Goal: Transaction & Acquisition: Purchase product/service

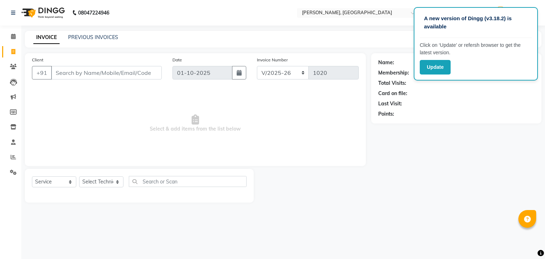
select select "4495"
select select "service"
click at [120, 188] on div "Select Service Product Membership Package Voucher Prepaid Gift Card Select Tech…" at bounding box center [139, 184] width 214 height 17
click at [118, 181] on select "Select Technician Admin [PERSON_NAME] Manager [PERSON_NAME]" at bounding box center [101, 181] width 44 height 11
select select "25632"
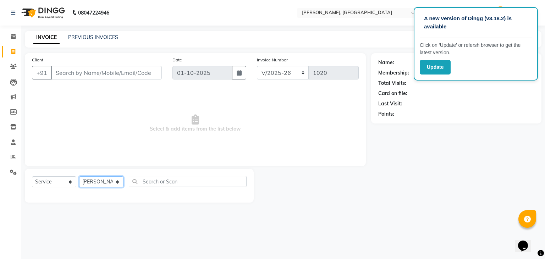
click at [79, 177] on select "Select Technician Admin [PERSON_NAME] Manager [PERSON_NAME]" at bounding box center [101, 181] width 44 height 11
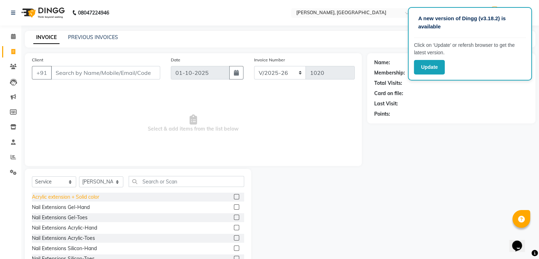
click at [87, 196] on div "Acrylic extension + Solid color" at bounding box center [65, 196] width 67 height 7
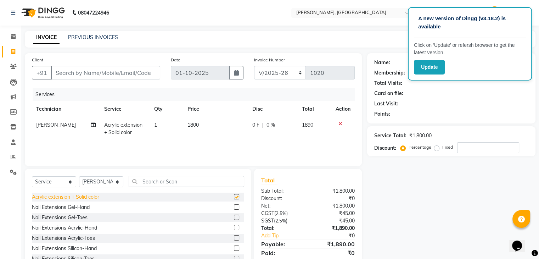
checkbox input "false"
click at [337, 126] on div at bounding box center [343, 123] width 15 height 5
click at [339, 123] on icon at bounding box center [341, 123] width 4 height 5
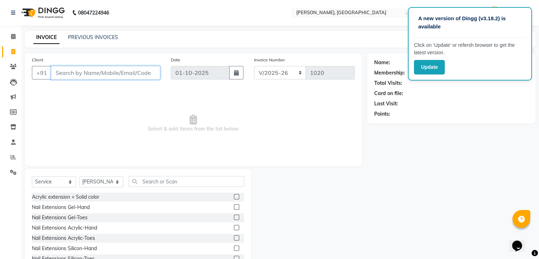
click at [55, 75] on input "Client" at bounding box center [105, 72] width 109 height 13
type input "9880297417"
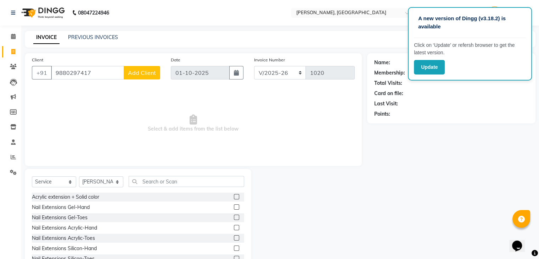
click at [134, 72] on span "Add Client" at bounding box center [142, 72] width 28 height 7
select select "21"
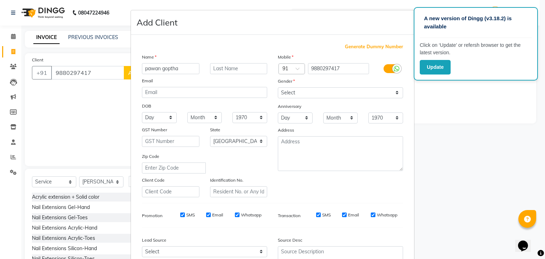
type input "pawan goptha"
click at [312, 93] on select "Select [DEMOGRAPHIC_DATA] [DEMOGRAPHIC_DATA] Other Prefer Not To Say" at bounding box center [340, 92] width 125 height 11
select select "[DEMOGRAPHIC_DATA]"
click at [278, 88] on select "Select [DEMOGRAPHIC_DATA] [DEMOGRAPHIC_DATA] Other Prefer Not To Say" at bounding box center [340, 92] width 125 height 11
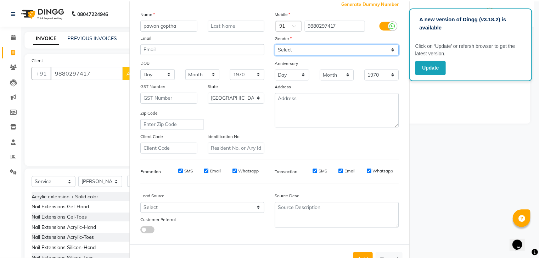
scroll to position [72, 0]
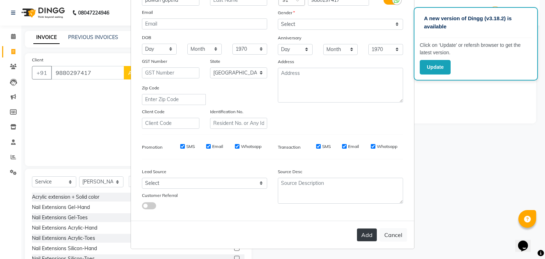
click at [357, 235] on button "Add" at bounding box center [367, 234] width 20 height 13
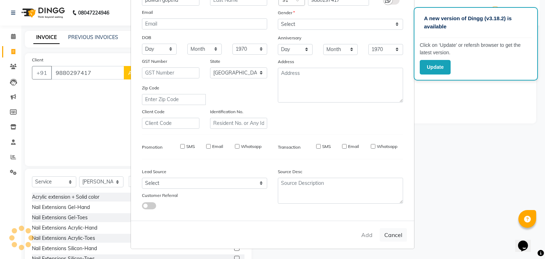
type input "98******17"
select select
select select "null"
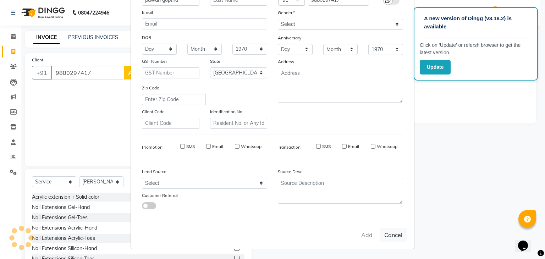
select select
checkbox input "false"
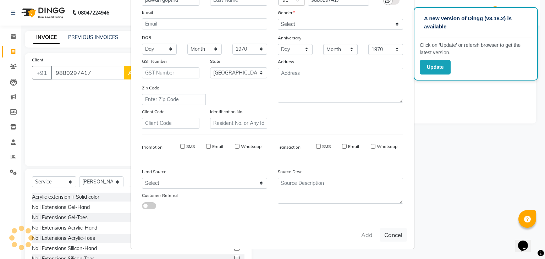
checkbox input "false"
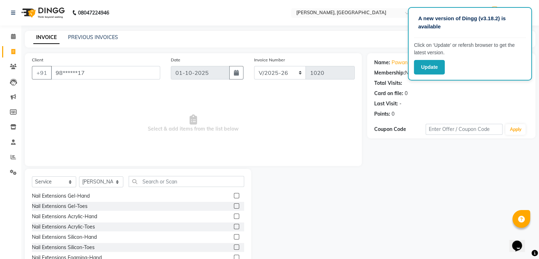
scroll to position [0, 0]
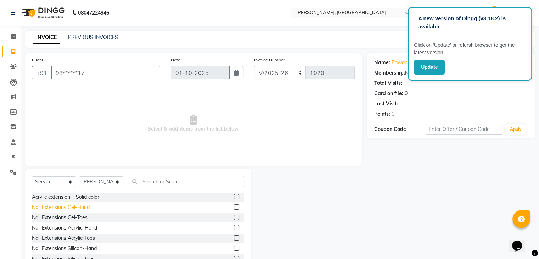
click at [74, 207] on div "Nail Extensions Gel-Hand" at bounding box center [61, 206] width 58 height 7
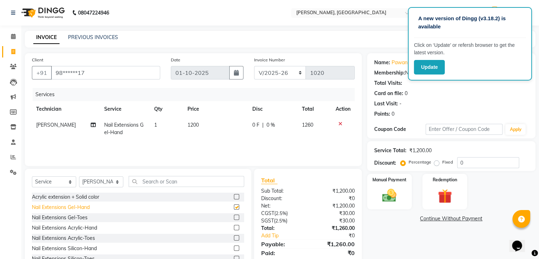
checkbox input "false"
click at [340, 124] on icon at bounding box center [341, 123] width 4 height 5
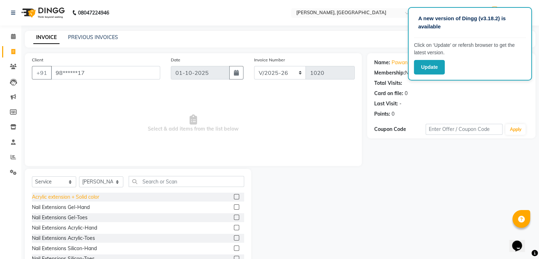
click at [99, 196] on div "Acrylic extension + Solid color" at bounding box center [65, 196] width 67 height 7
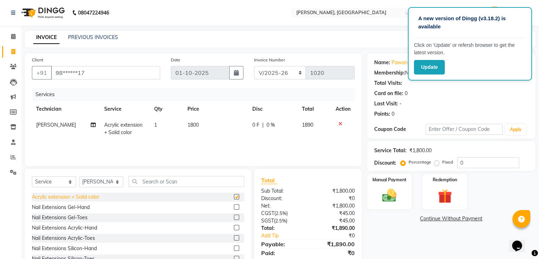
checkbox input "false"
click at [200, 125] on td "1800" at bounding box center [215, 128] width 65 height 23
select select "25632"
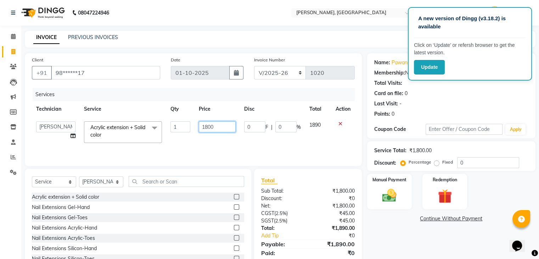
click at [216, 129] on input "1800" at bounding box center [217, 126] width 37 height 11
type input "1"
type input "700"
click at [260, 144] on div "Services Technician Service Qty Price Disc Total Action Admin [PERSON_NAME] Man…" at bounding box center [193, 123] width 323 height 71
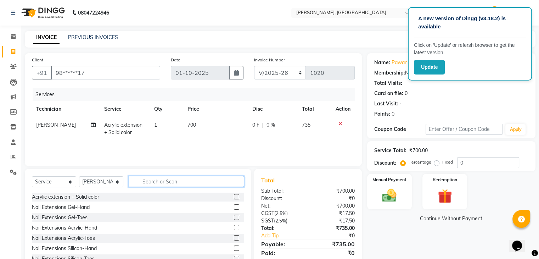
click at [147, 183] on input "text" at bounding box center [187, 181] width 116 height 11
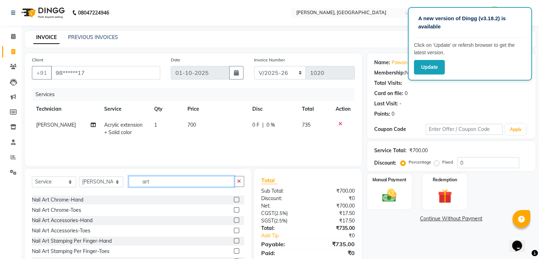
scroll to position [177, 0]
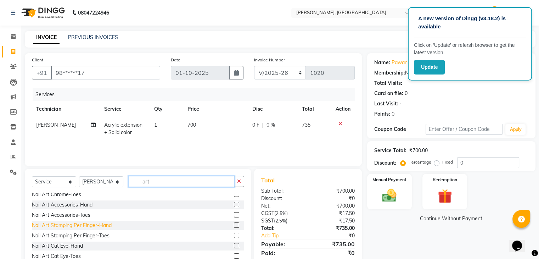
type input "art"
click at [93, 224] on div "Nail Art Stamping Per Finger-Hand" at bounding box center [72, 225] width 80 height 7
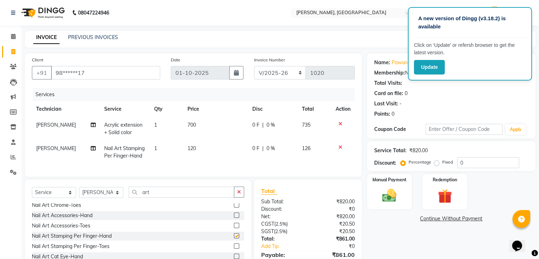
checkbox input "false"
click at [159, 148] on td "1" at bounding box center [166, 151] width 33 height 23
select select "25632"
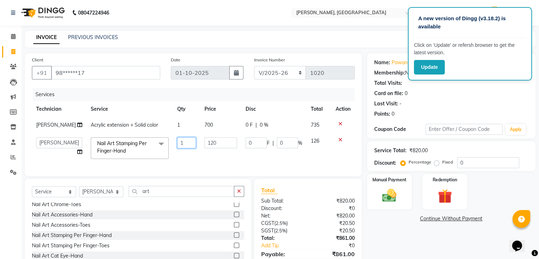
click at [177, 144] on input "1" at bounding box center [186, 142] width 19 height 11
type input "4"
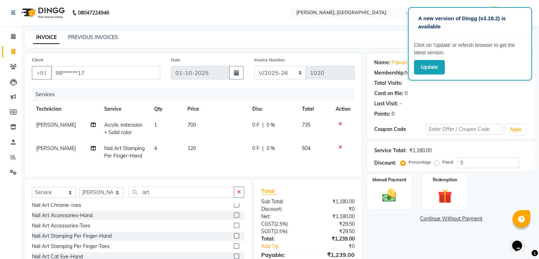
click at [203, 145] on td "120" at bounding box center [215, 151] width 65 height 23
select select "25632"
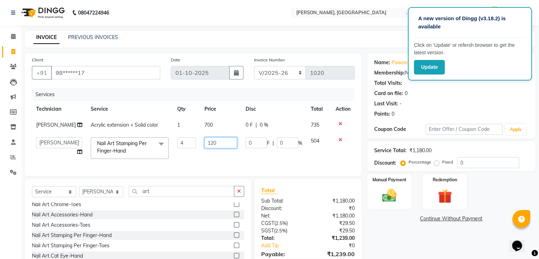
click at [213, 142] on input "120" at bounding box center [221, 142] width 33 height 11
type input "1"
type input "100"
click at [386, 247] on div "Name: Pawan Goptha Membership: No Active Membership Total Visits: Card on file:…" at bounding box center [454, 168] width 174 height 230
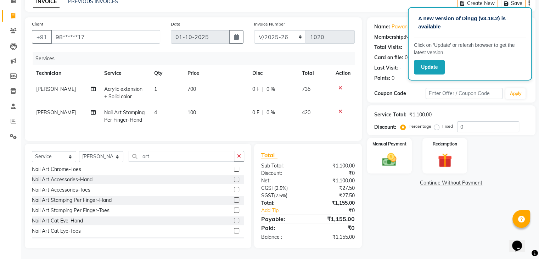
scroll to position [41, 0]
click at [387, 152] on img at bounding box center [390, 159] width 24 height 17
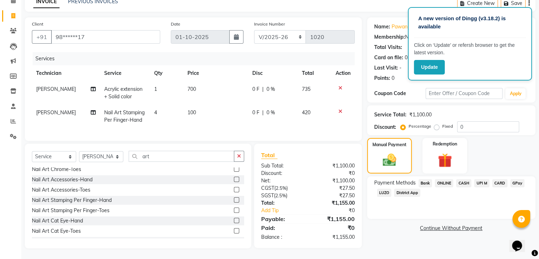
click at [447, 179] on span "ONLINE" at bounding box center [444, 183] width 18 height 8
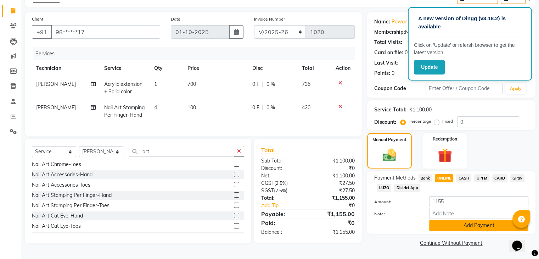
click at [487, 226] on button "Add Payment" at bounding box center [478, 225] width 99 height 11
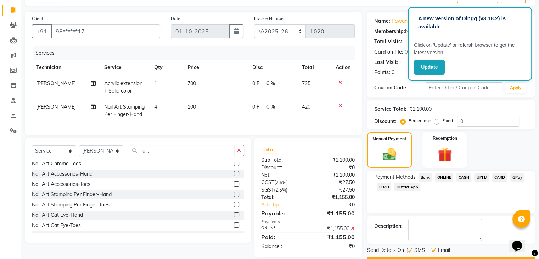
scroll to position [61, 0]
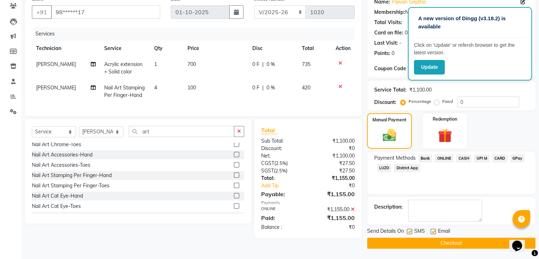
click at [475, 245] on button "Checkout" at bounding box center [451, 243] width 168 height 11
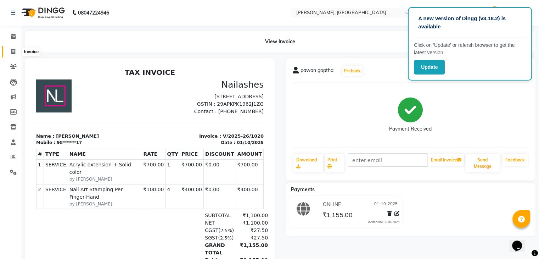
click at [14, 51] on icon at bounding box center [13, 51] width 4 height 5
select select "service"
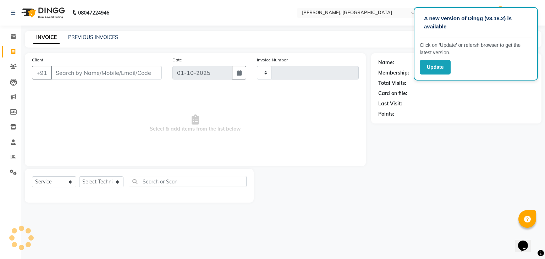
type input "1021"
select select "4495"
